Goal: Find contact information: Find contact information

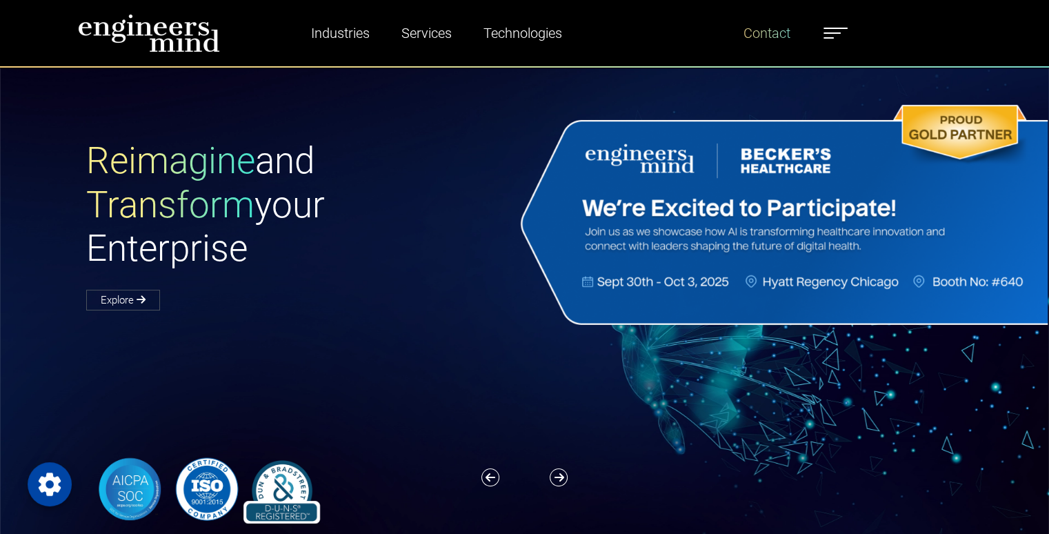
click at [771, 30] on link "Contact" at bounding box center [767, 33] width 58 height 32
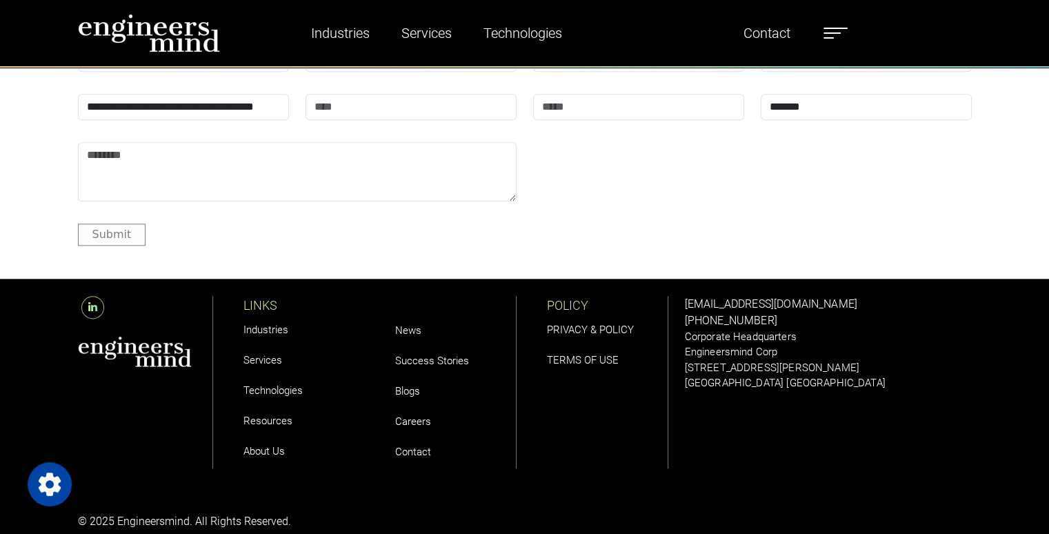
scroll to position [1687, 0]
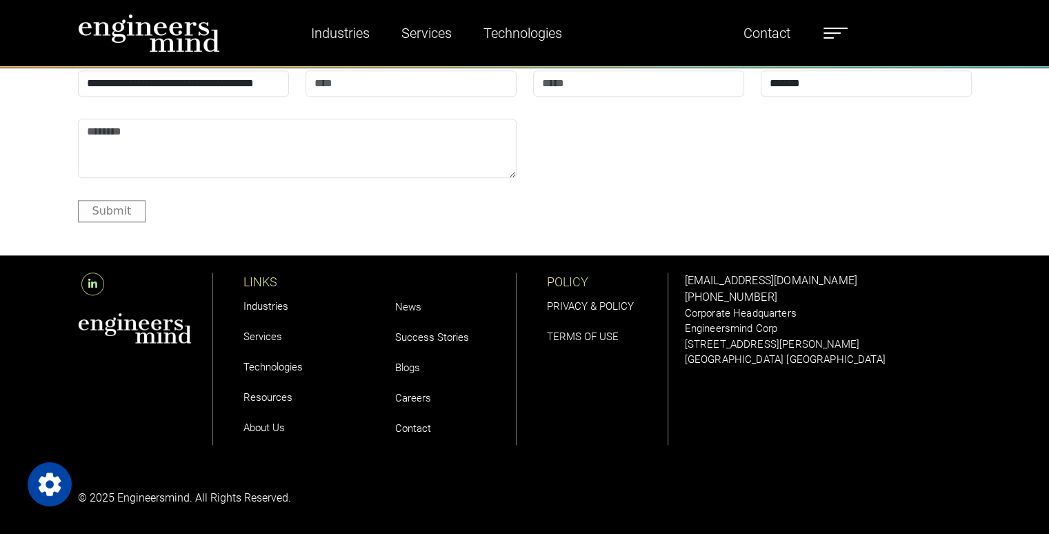
click at [413, 429] on link "Contact" at bounding box center [413, 428] width 36 height 12
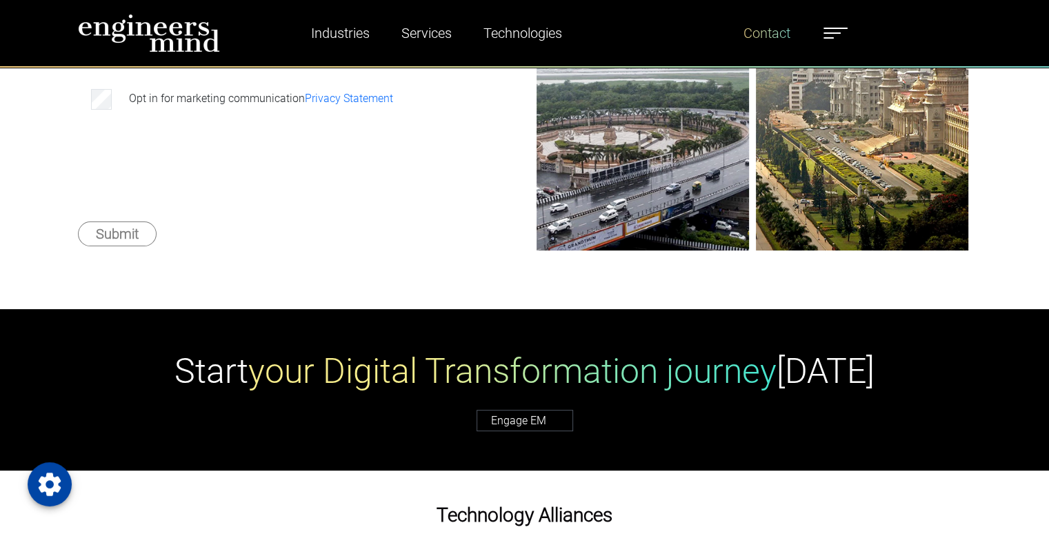
click at [786, 26] on link "Contact" at bounding box center [767, 33] width 58 height 32
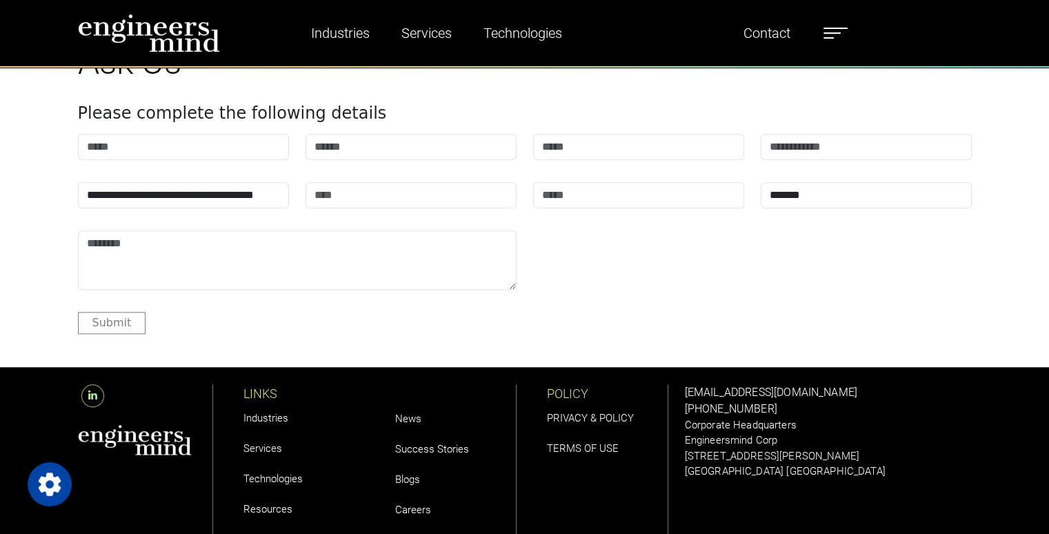
scroll to position [1687, 0]
